Goal: Find specific page/section: Find specific page/section

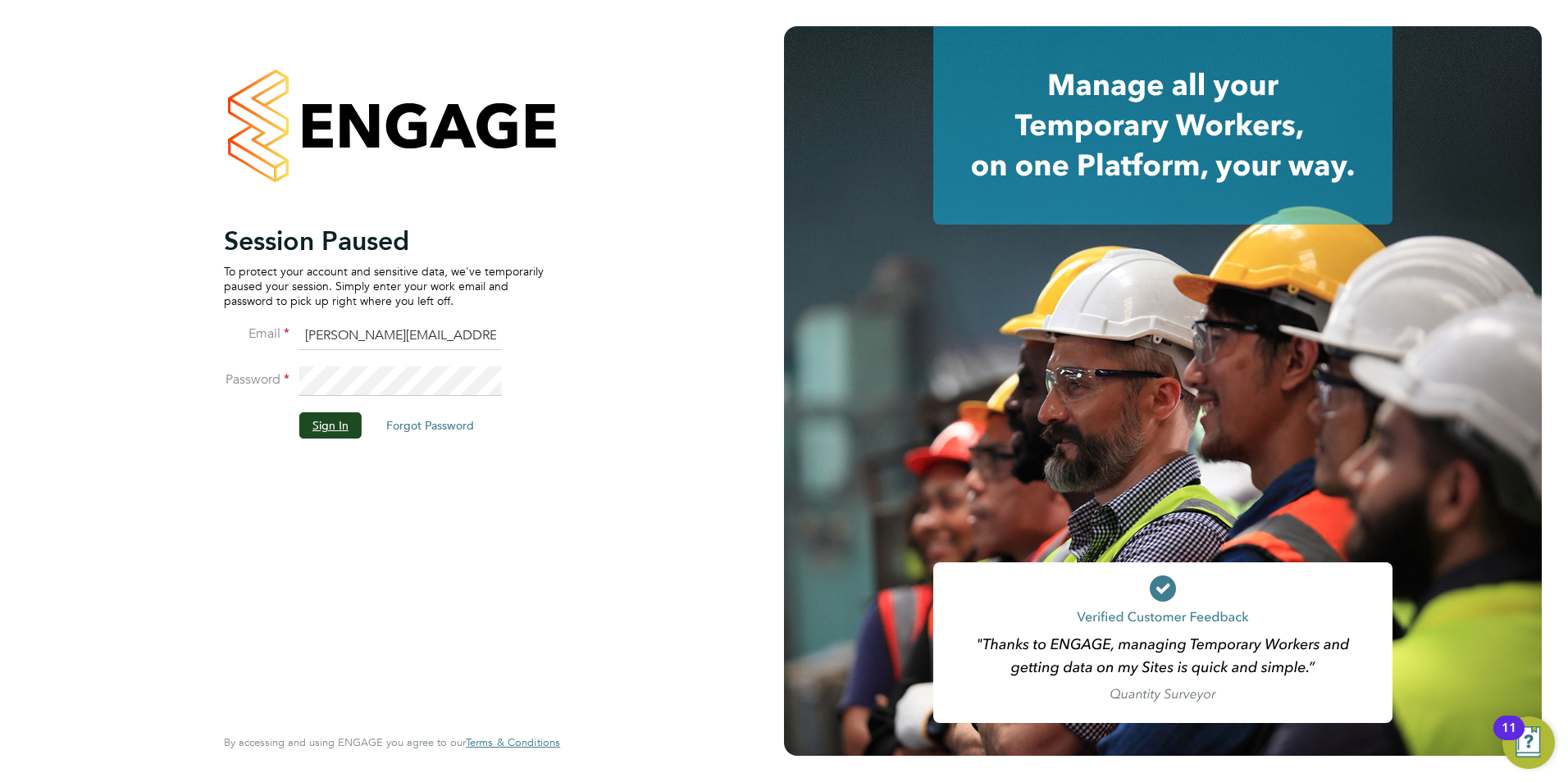
click at [323, 426] on button "Sign In" at bounding box center [330, 425] width 62 height 27
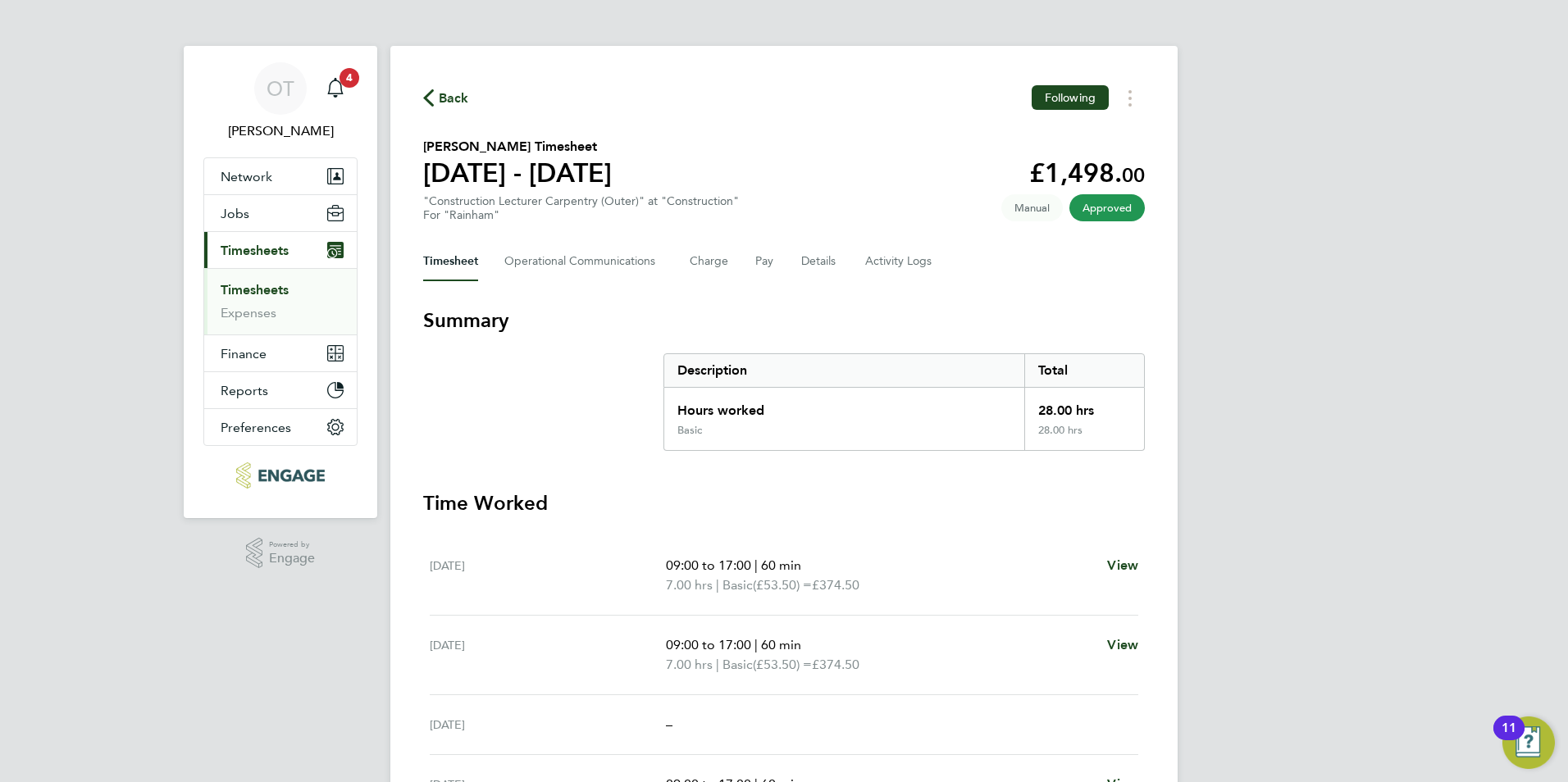
click at [284, 295] on link "Timesheets" at bounding box center [254, 290] width 68 height 16
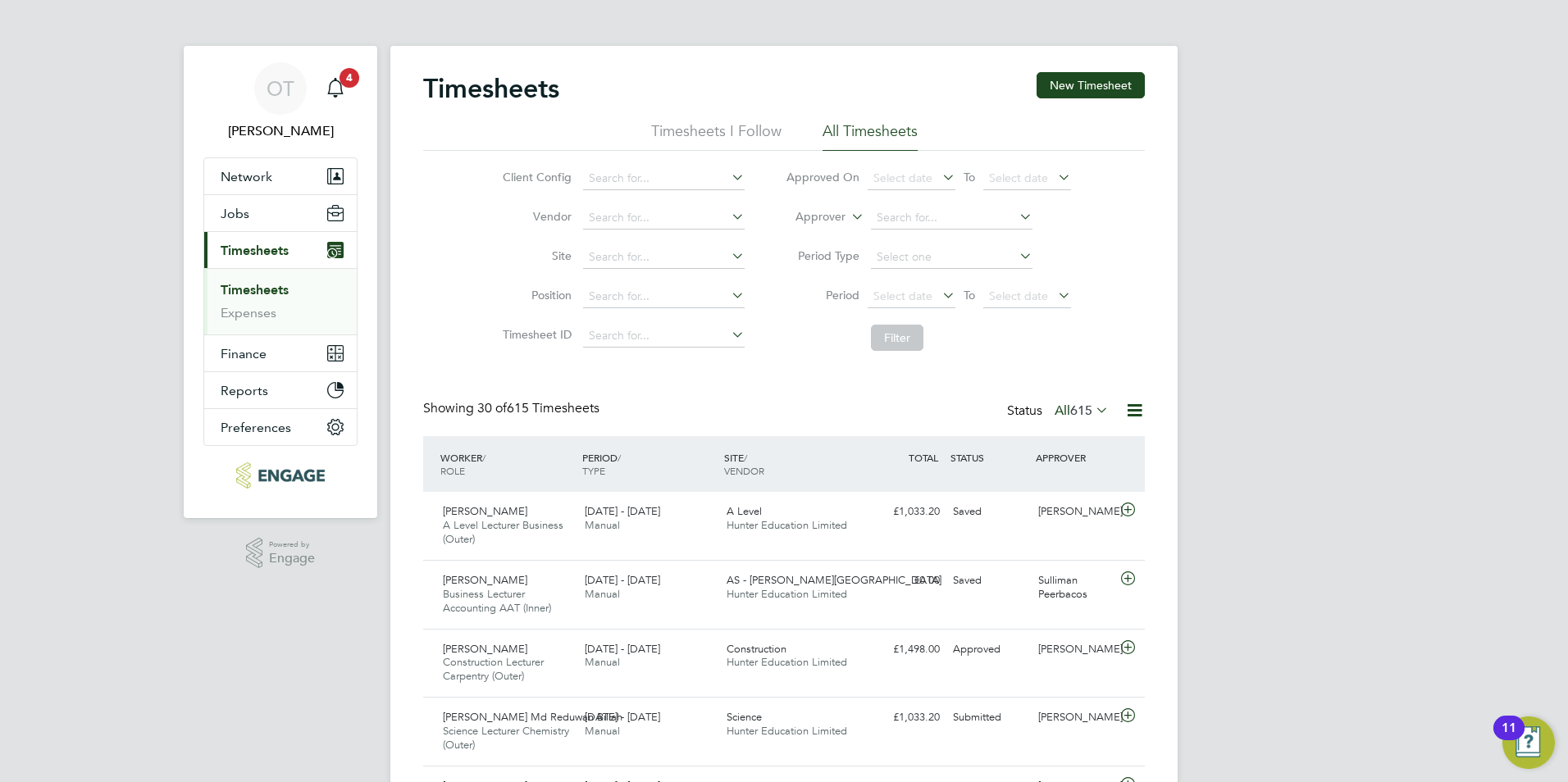
drag, startPoint x: 604, startPoint y: 409, endPoint x: 490, endPoint y: 406, distance: 114.0
click at [490, 406] on div "Showing 30 of 615 Timesheets" at bounding box center [513, 409] width 180 height 18
drag, startPoint x: 479, startPoint y: 413, endPoint x: 549, endPoint y: 413, distance: 70.0
click at [549, 413] on span "30 of 615 Timesheets" at bounding box center [538, 408] width 122 height 17
click at [963, 526] on div "Saved" at bounding box center [988, 512] width 85 height 28
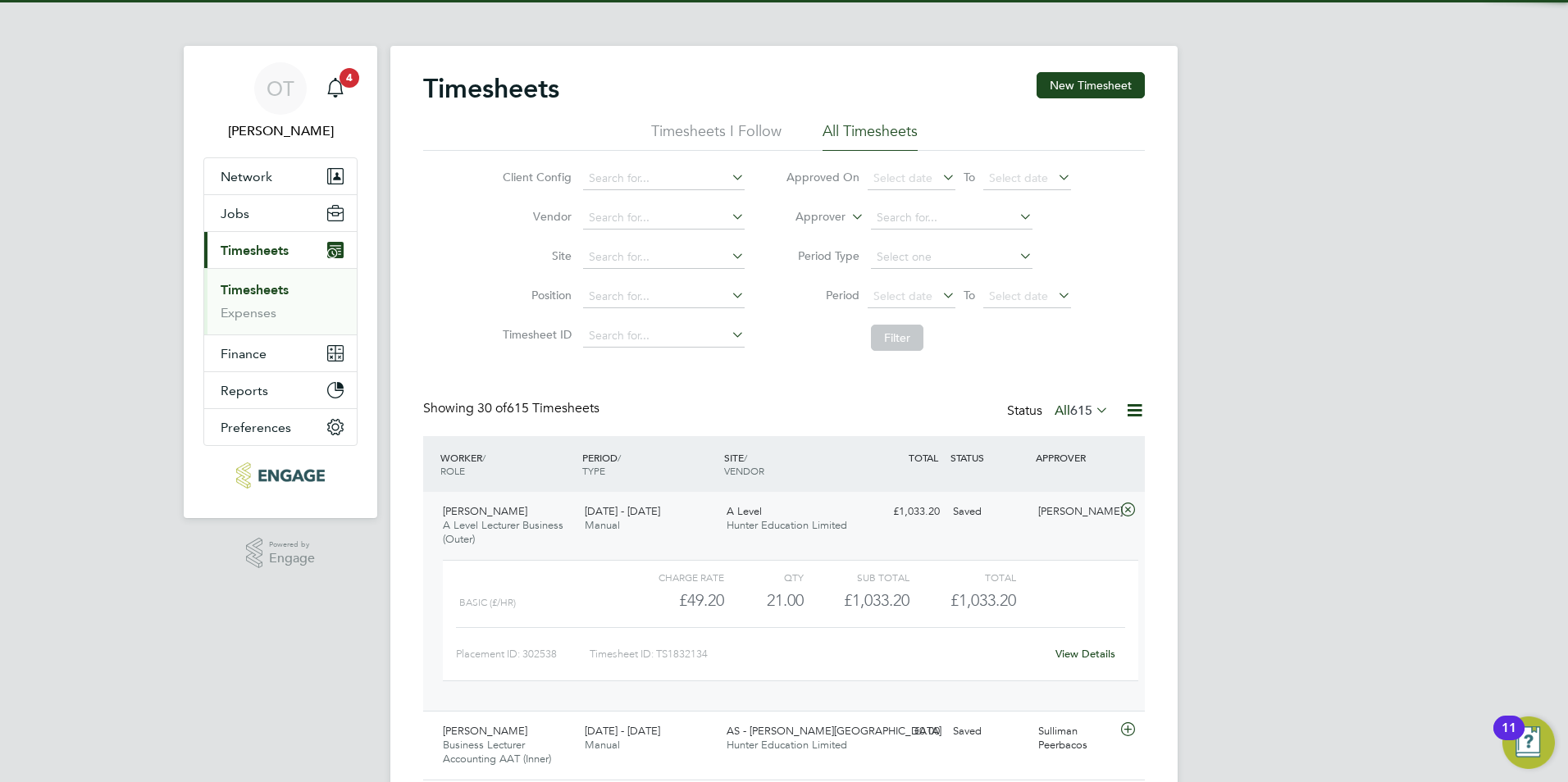
click at [961, 521] on div "Saved" at bounding box center [988, 512] width 85 height 28
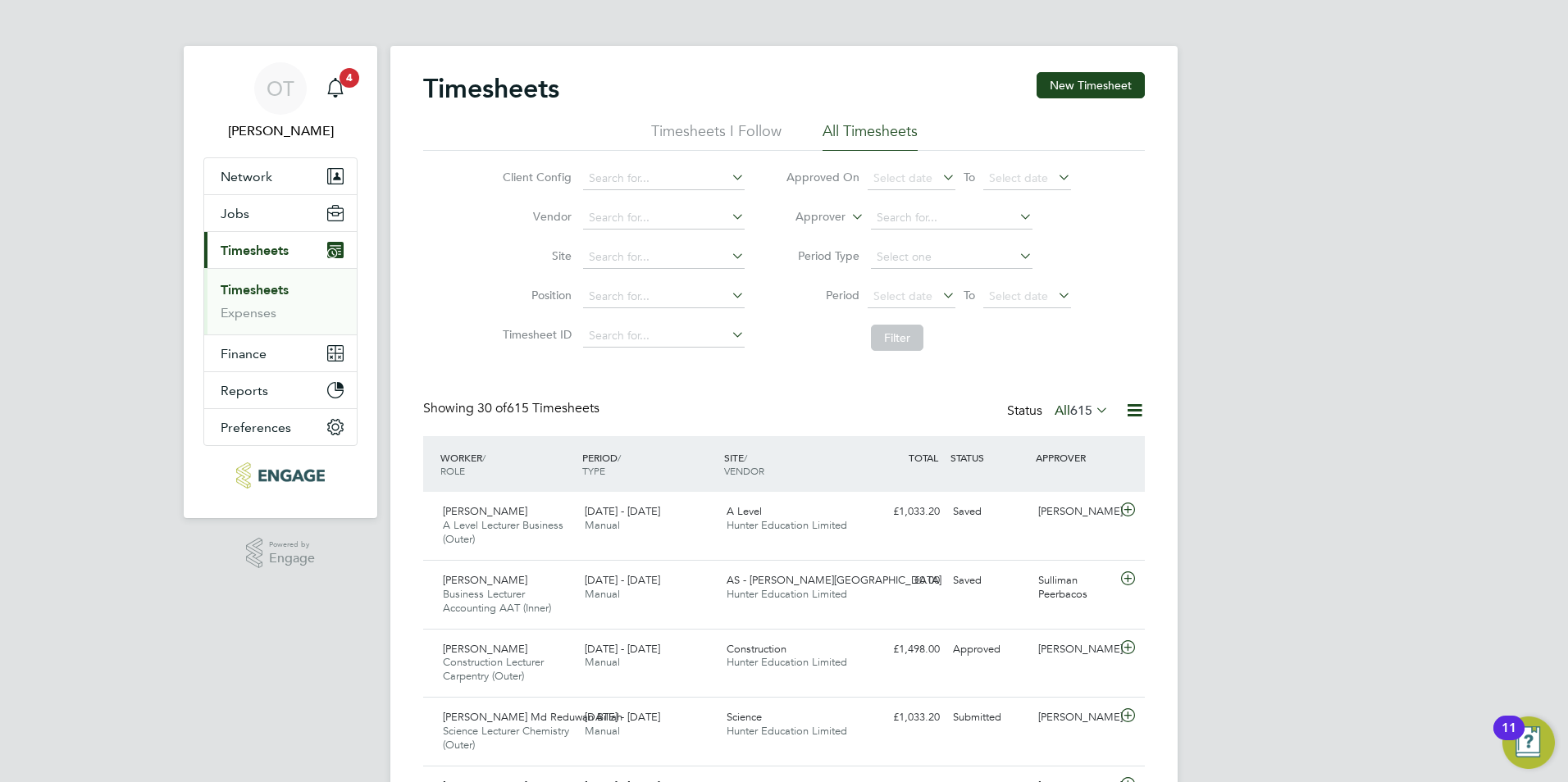
drag, startPoint x: 605, startPoint y: 405, endPoint x: 488, endPoint y: 405, distance: 117.0
click at [488, 405] on div "Showing 30 of 615 Timesheets" at bounding box center [513, 409] width 180 height 18
